Goal: Information Seeking & Learning: Learn about a topic

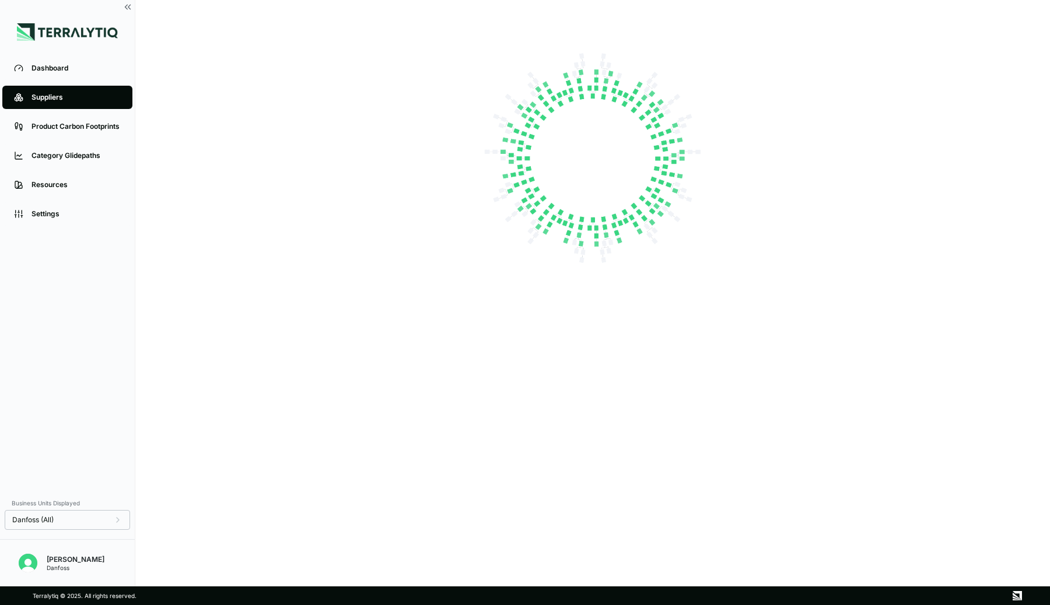
click at [64, 96] on div "Suppliers" at bounding box center [75, 97] width 89 height 9
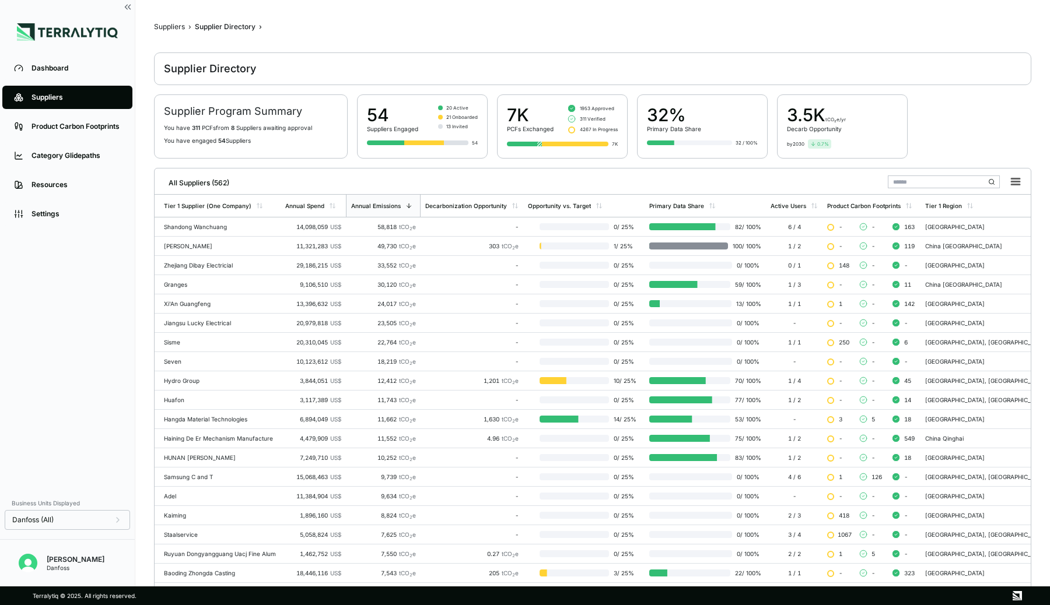
click at [911, 177] on input "text" at bounding box center [944, 182] width 112 height 13
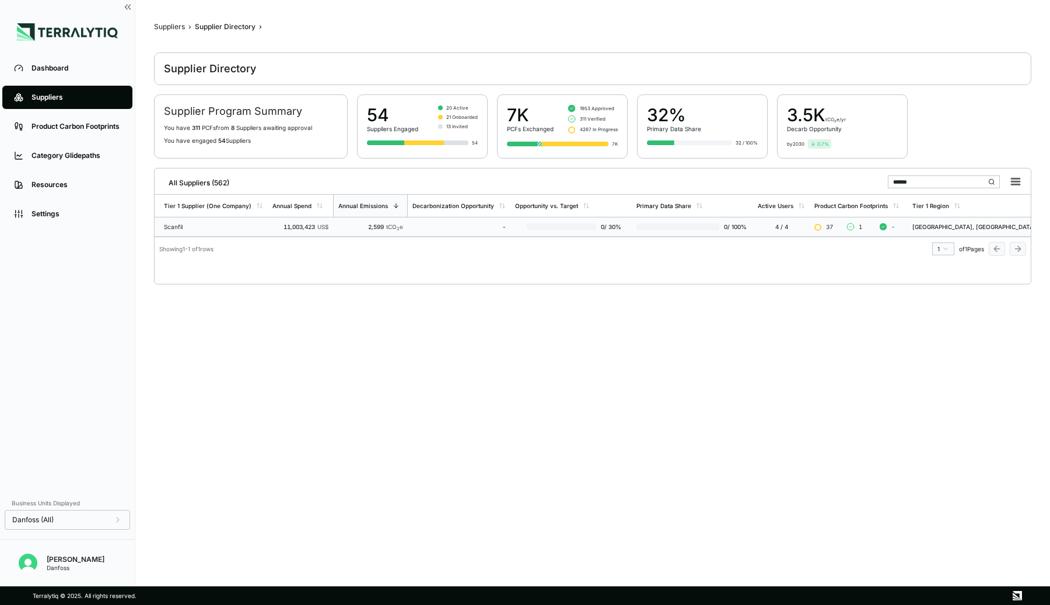
type input "******"
click at [418, 225] on div "-" at bounding box center [458, 226] width 93 height 7
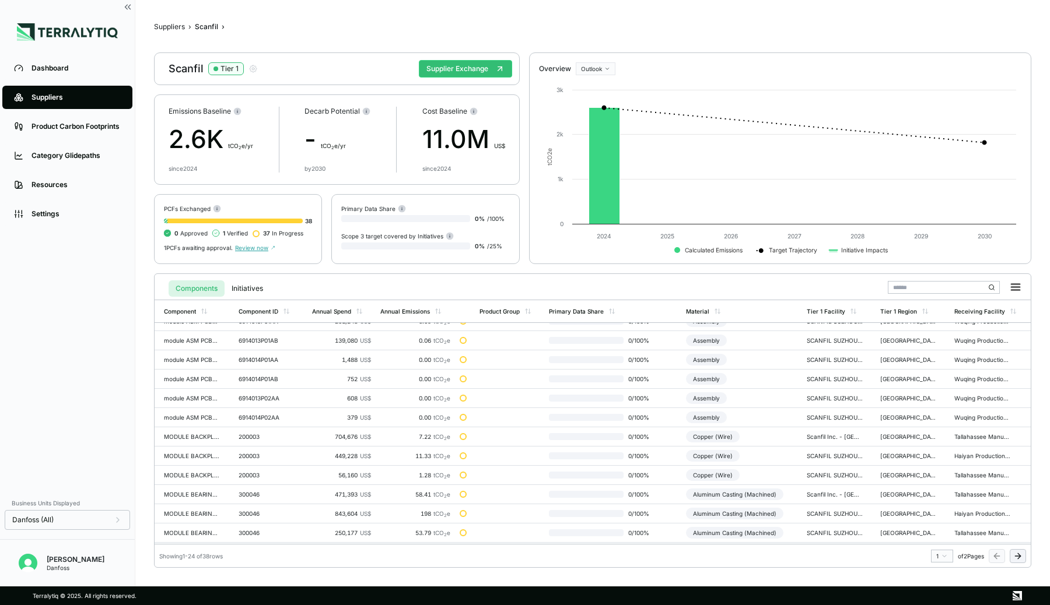
scroll to position [94, 0]
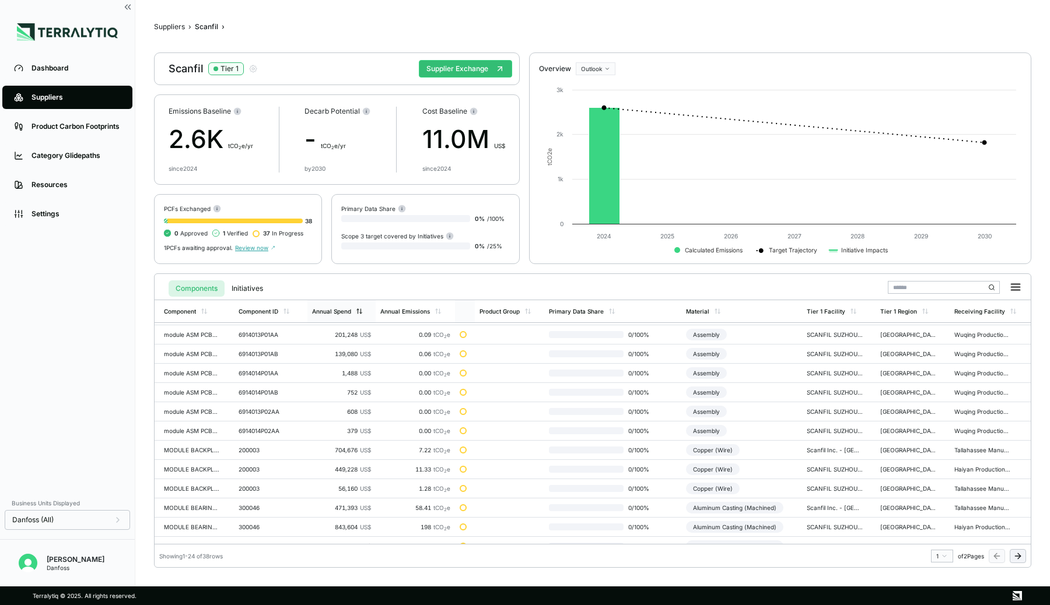
click at [355, 313] on div "Annual Spend" at bounding box center [337, 311] width 51 height 7
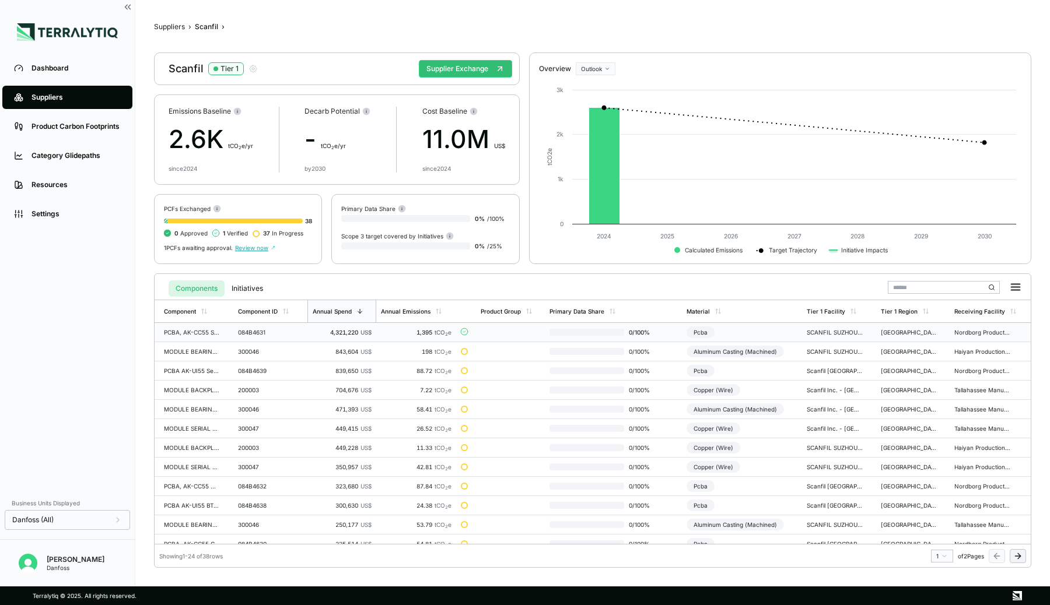
click at [318, 330] on div "4,321,220 US$" at bounding box center [341, 332] width 59 height 7
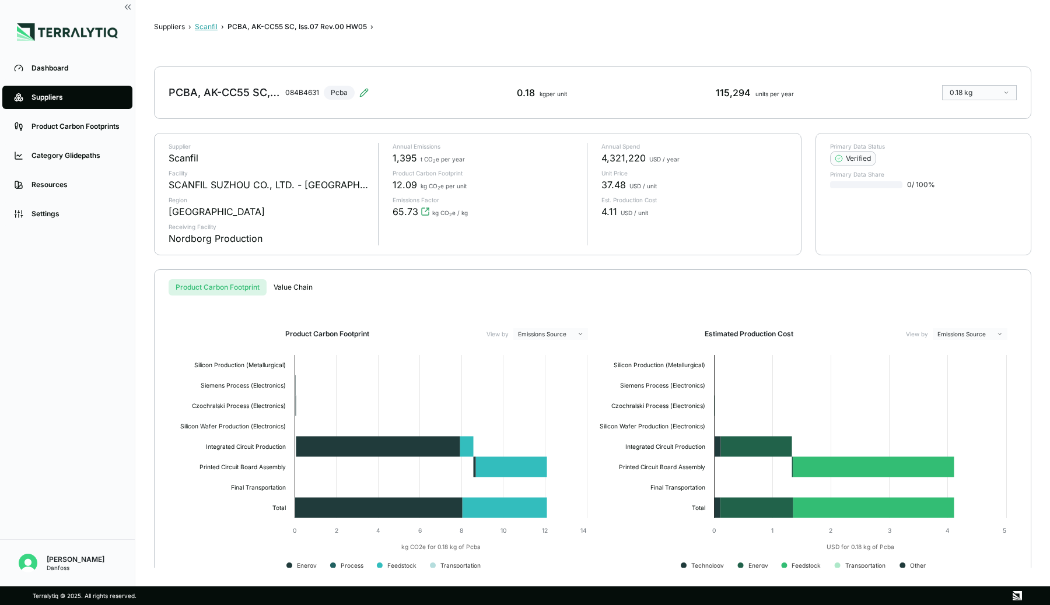
click at [206, 27] on button "Scanfil" at bounding box center [206, 26] width 23 height 9
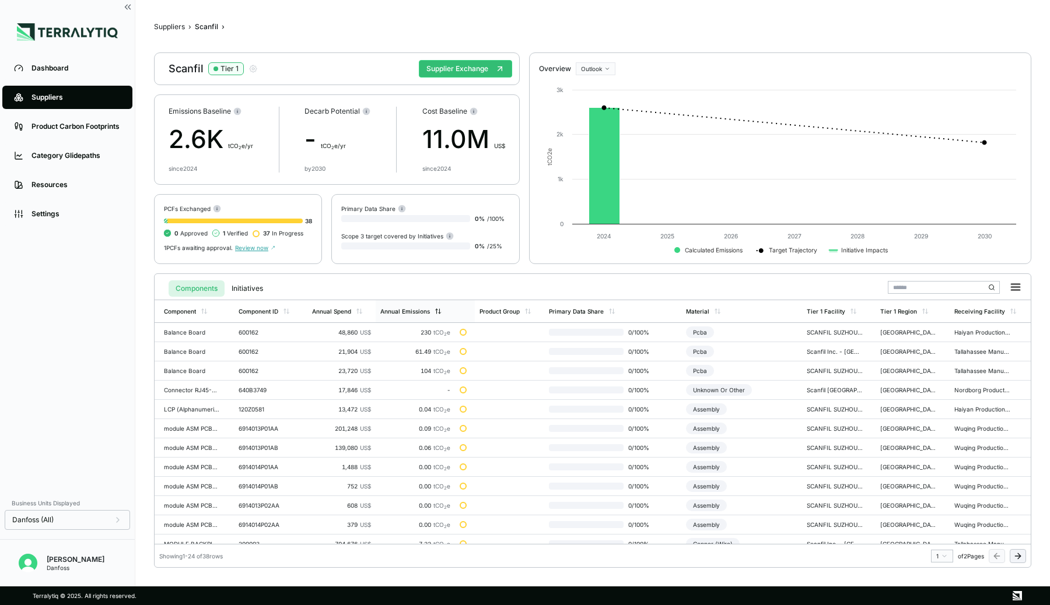
click at [427, 308] on div "Annual Emissions" at bounding box center [405, 311] width 50 height 7
click at [350, 314] on div "Annual Spend" at bounding box center [331, 311] width 39 height 7
click at [50, 99] on div "Suppliers" at bounding box center [75, 97] width 89 height 9
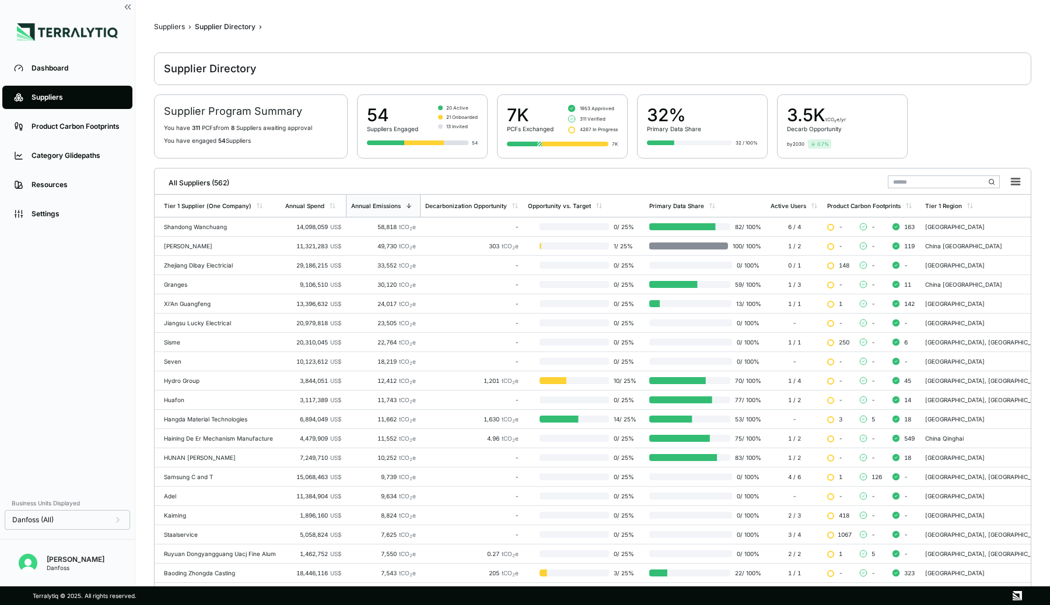
click at [924, 179] on input "text" at bounding box center [944, 182] width 112 height 13
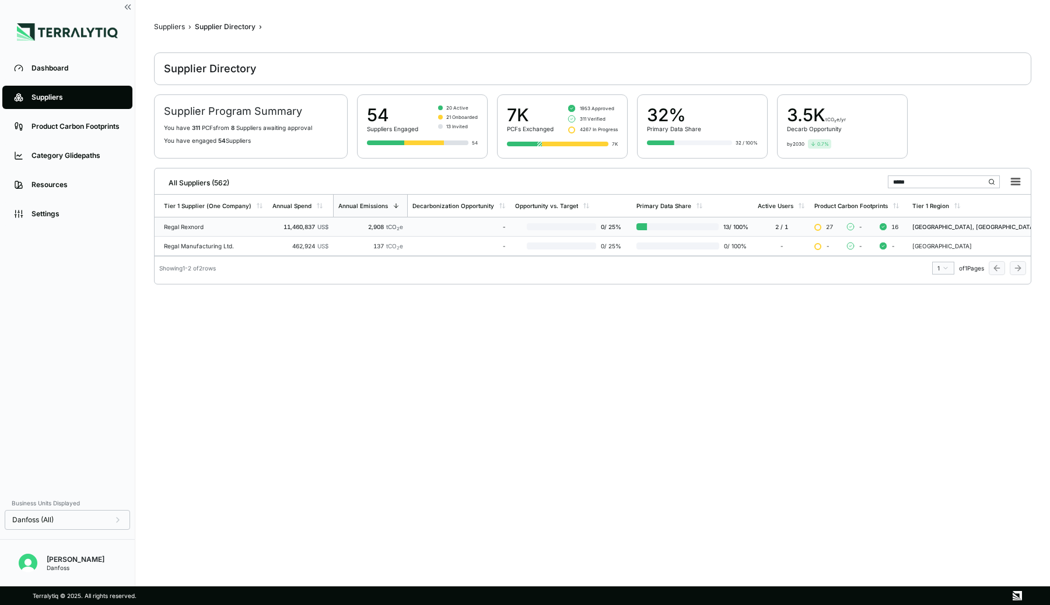
type input "*****"
click at [439, 220] on td "-" at bounding box center [459, 227] width 103 height 19
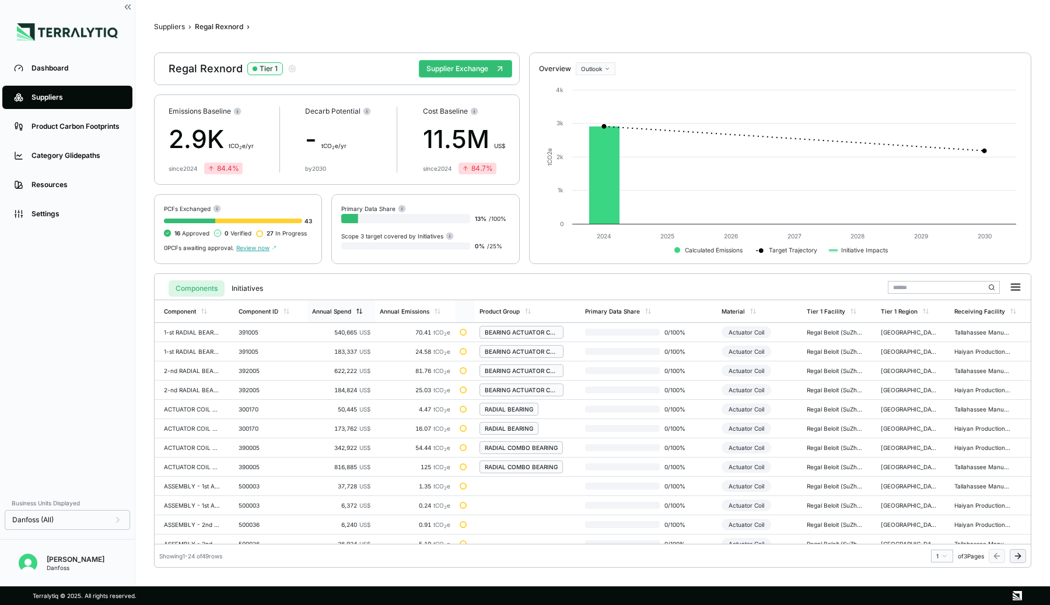
click at [345, 306] on div "Annual Spend" at bounding box center [341, 311] width 68 height 22
